Goal: Task Accomplishment & Management: Complete application form

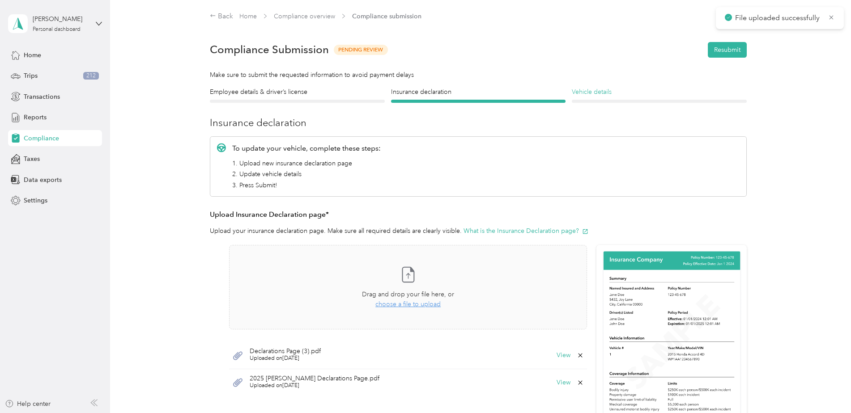
click at [596, 93] on h4 "Vehicle details" at bounding box center [659, 91] width 175 height 9
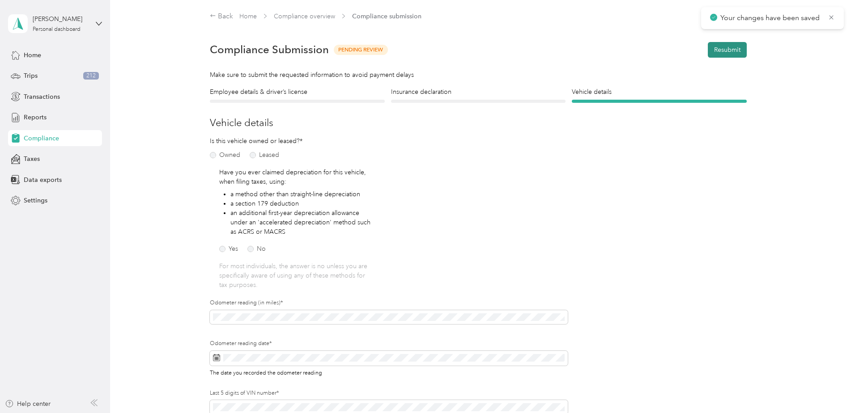
click at [712, 49] on button "Resubmit" at bounding box center [727, 50] width 39 height 16
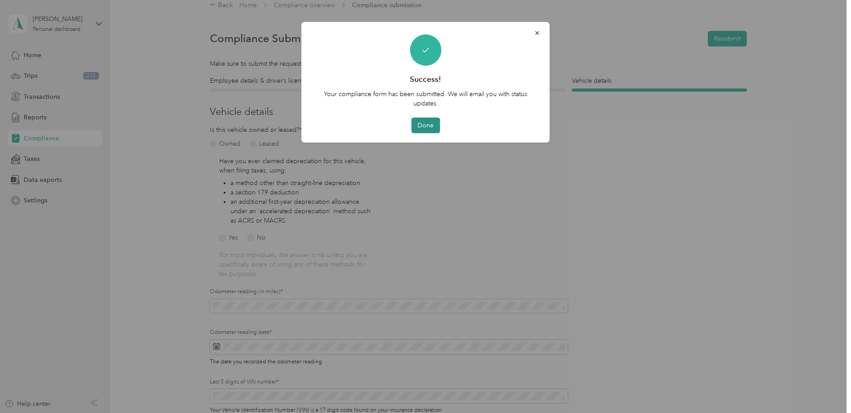
click at [424, 124] on button "Done" at bounding box center [425, 126] width 29 height 16
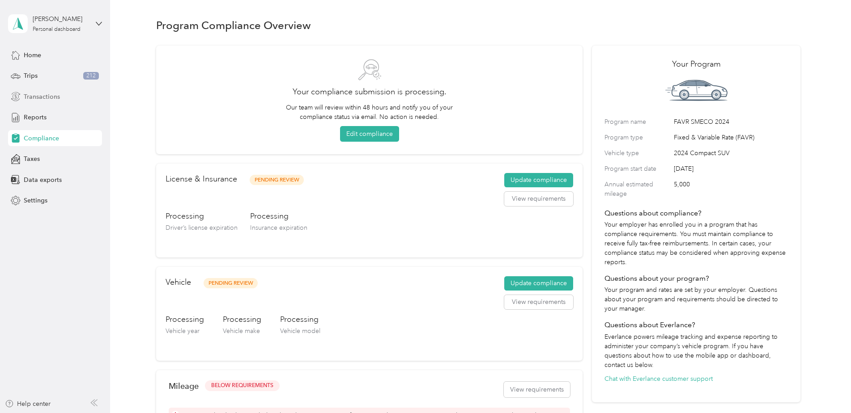
click at [48, 101] on span "Transactions" at bounding box center [42, 96] width 36 height 9
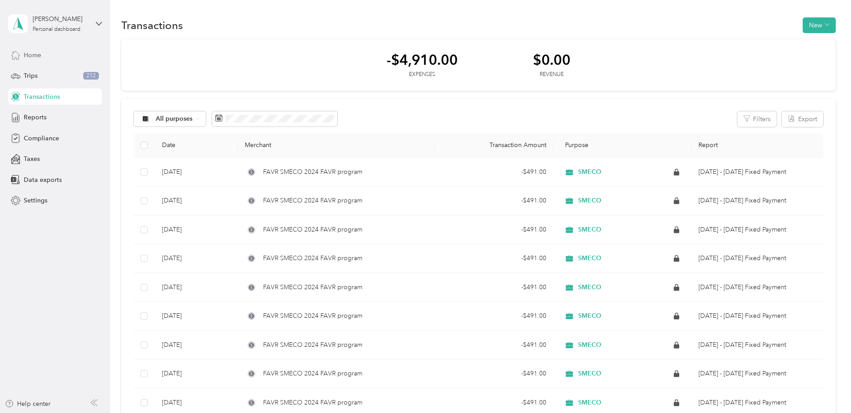
click at [49, 55] on div "Home" at bounding box center [55, 55] width 94 height 16
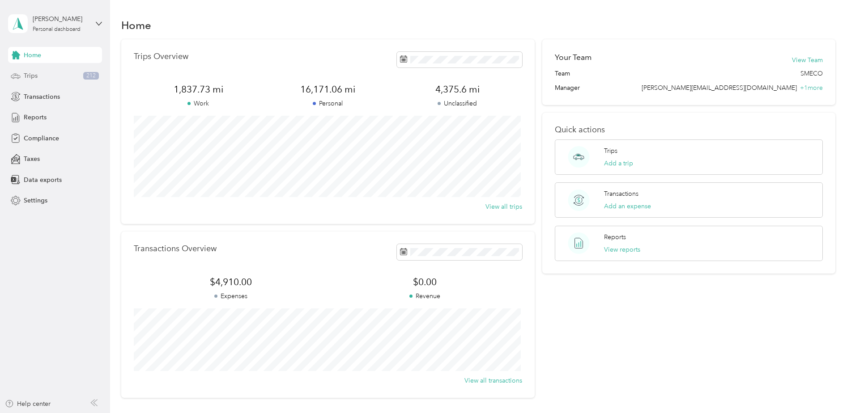
click at [45, 77] on div "Trips 212" at bounding box center [55, 76] width 94 height 16
